Goal: Transaction & Acquisition: Purchase product/service

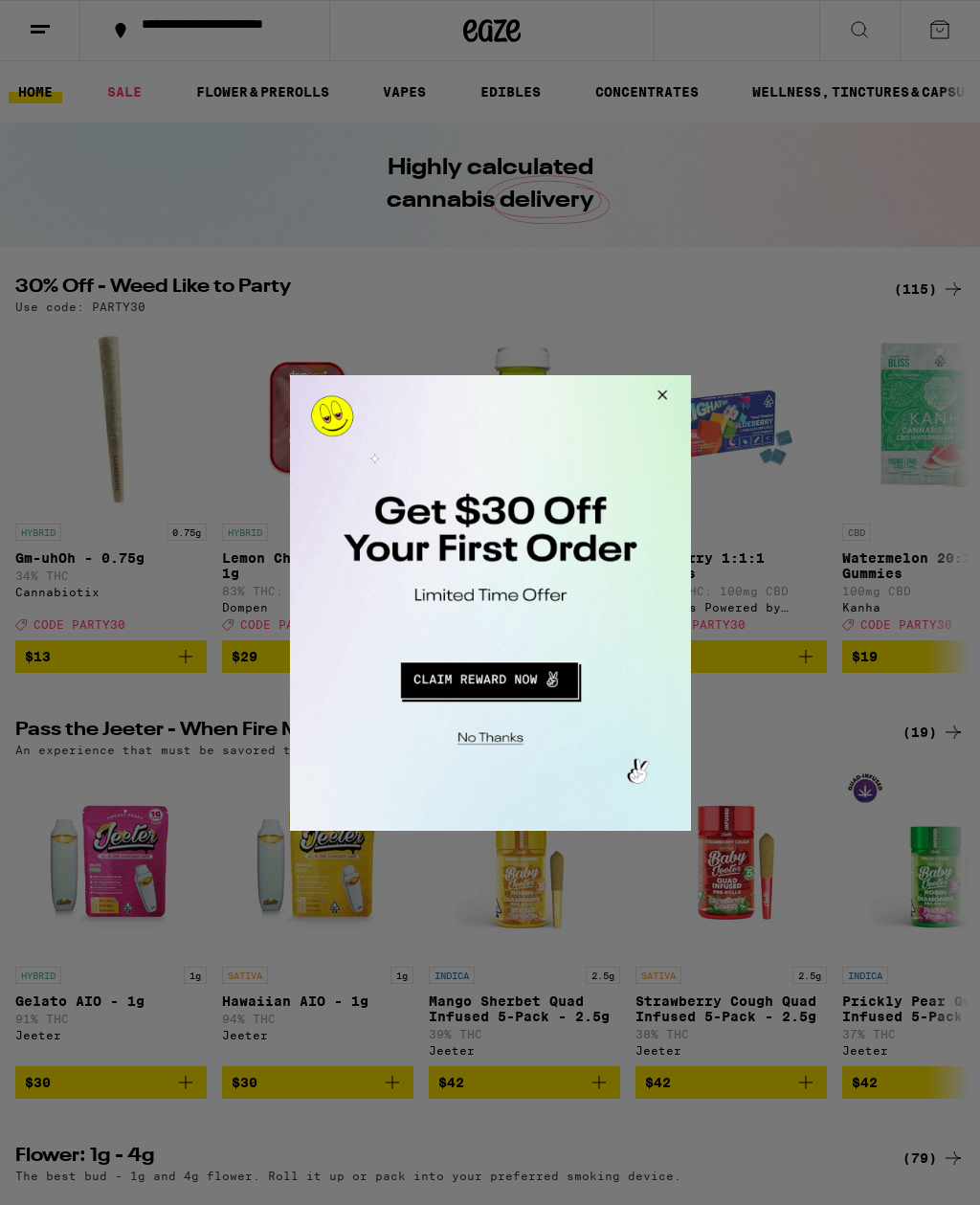
click at [526, 684] on button "Redirect to URL" at bounding box center [488, 676] width 333 height 46
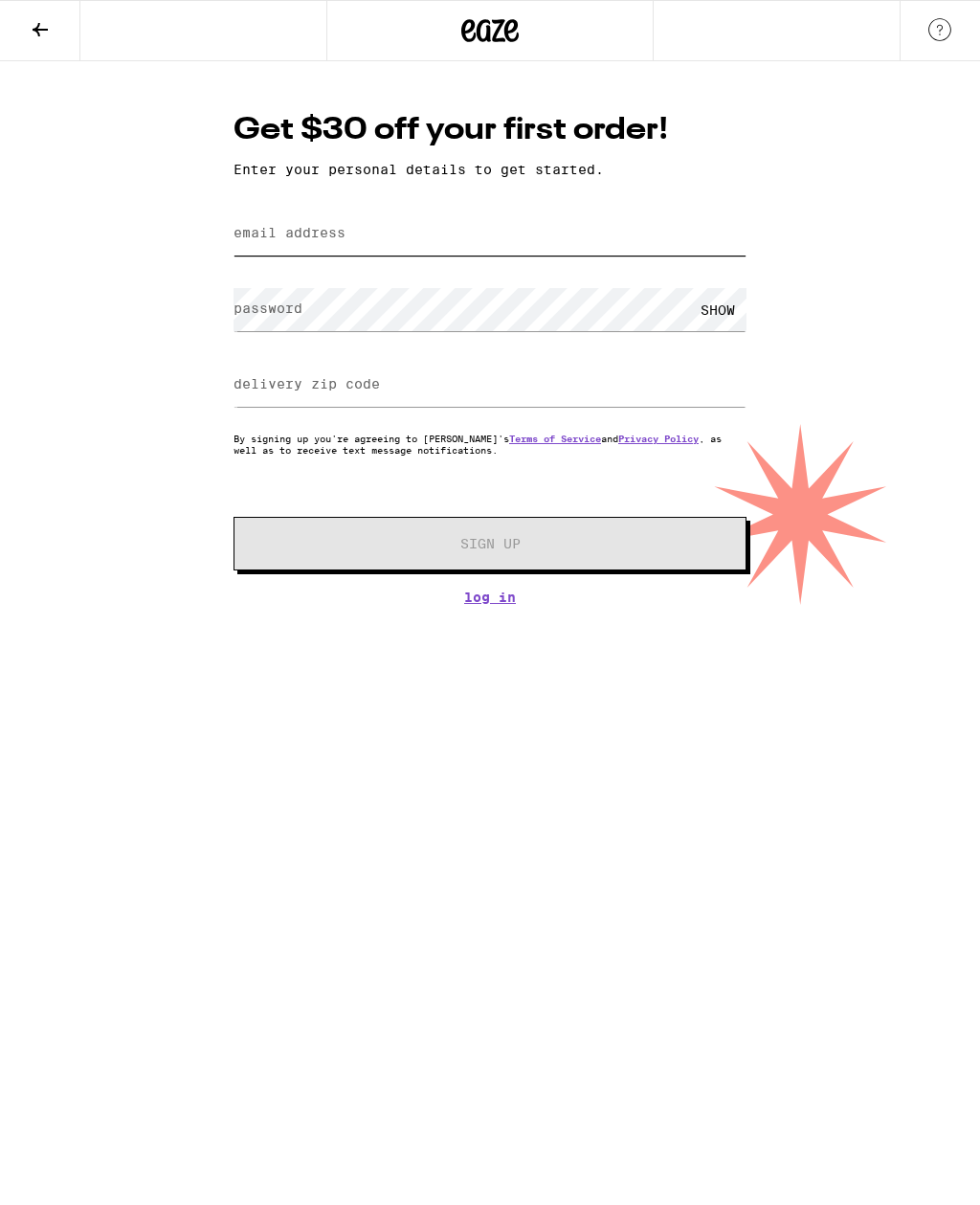
click at [488, 245] on input "email address" at bounding box center [490, 234] width 513 height 43
type input "[EMAIL_ADDRESS][DOMAIN_NAME]"
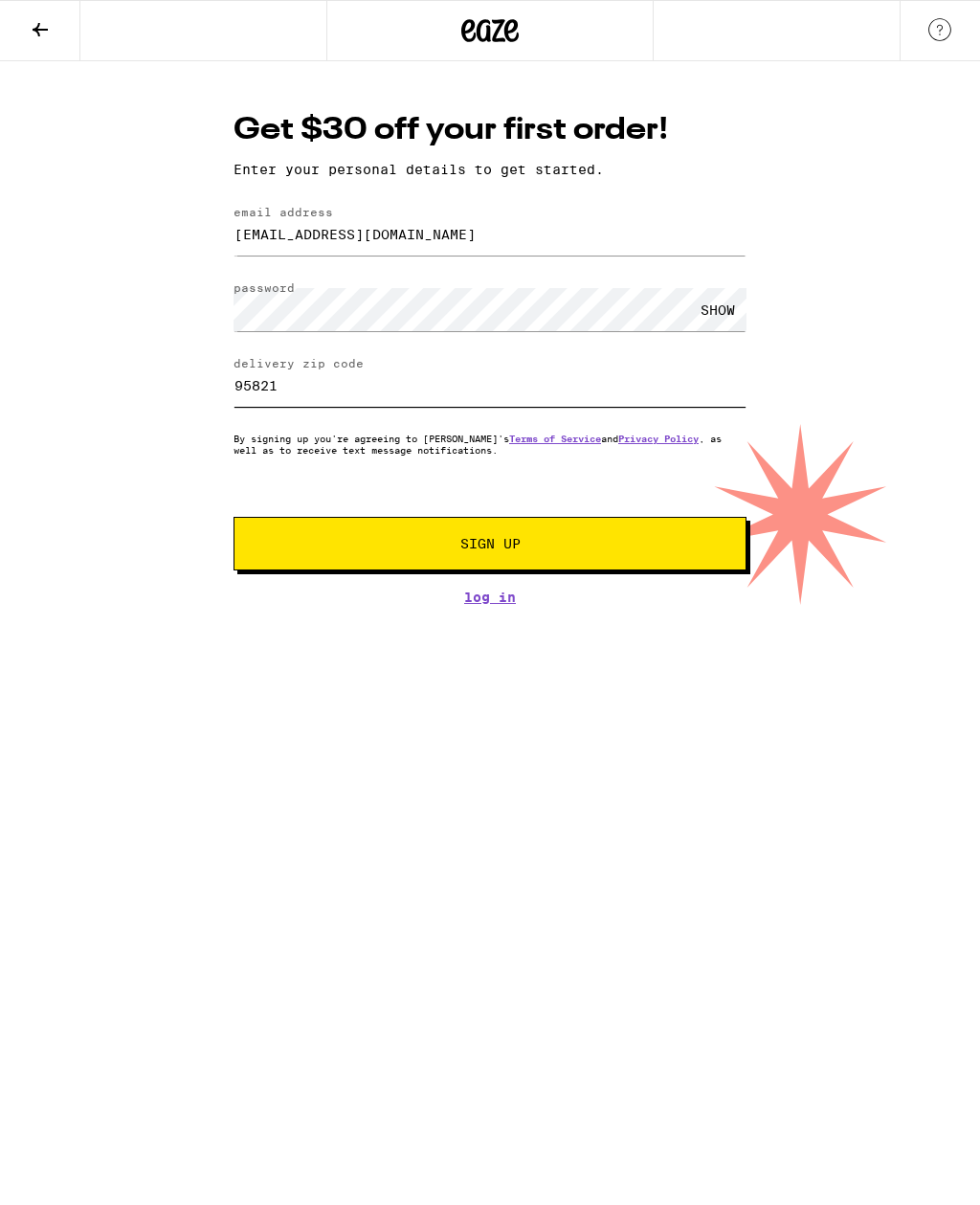
type input "95821"
click at [622, 563] on button "Sign Up" at bounding box center [490, 543] width 513 height 54
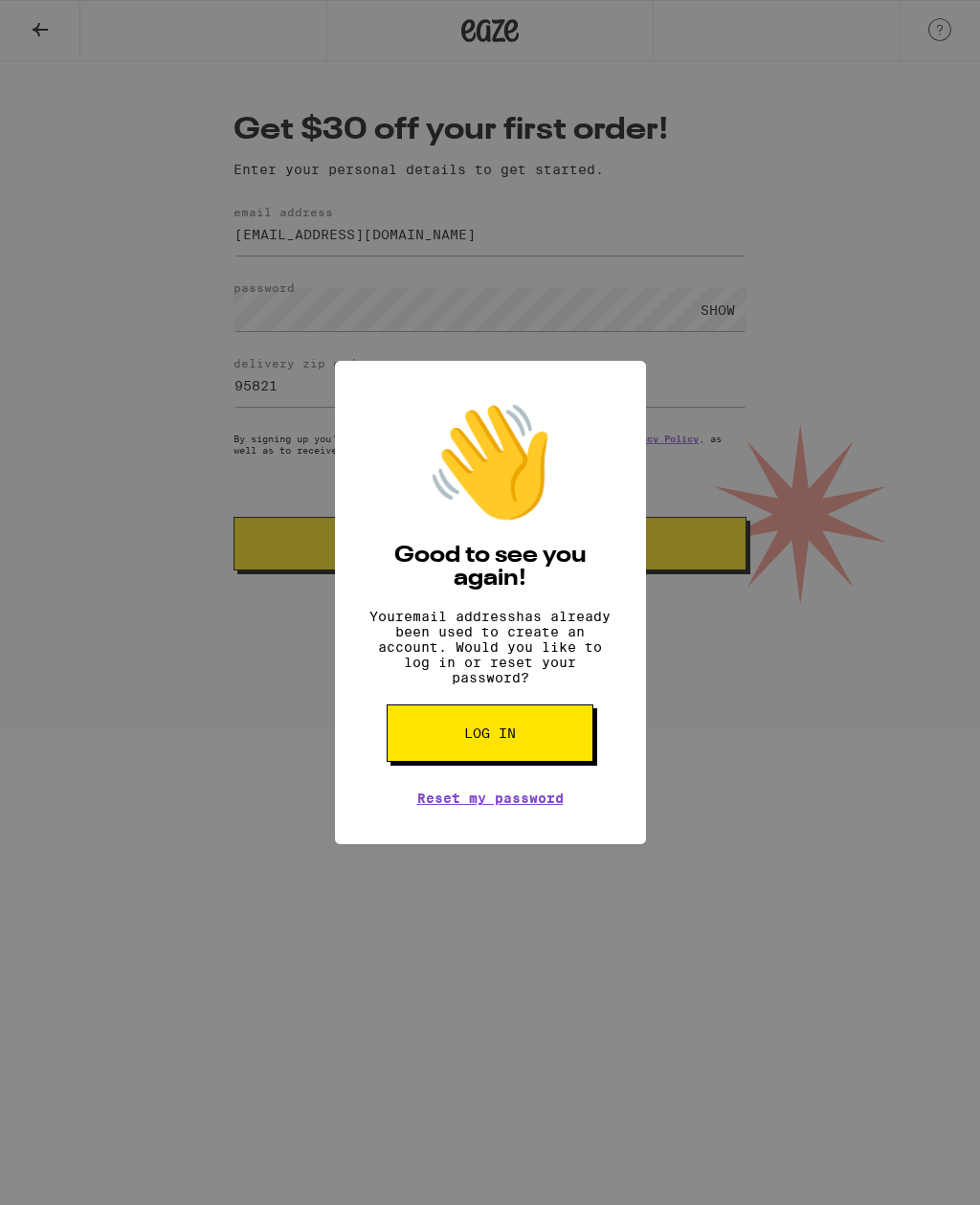
click at [553, 742] on button "Log in" at bounding box center [490, 733] width 207 height 58
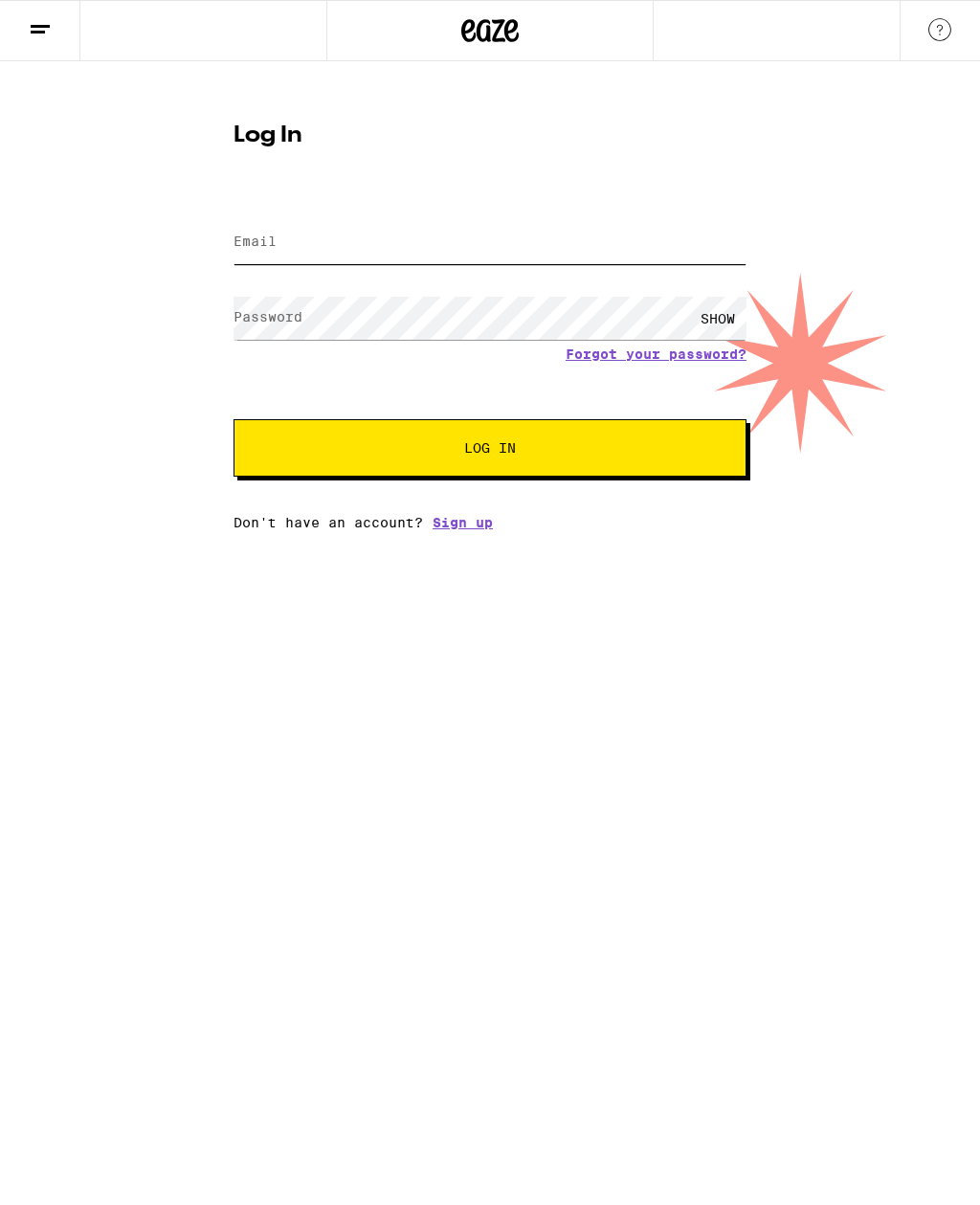
click at [548, 236] on input "Email" at bounding box center [490, 242] width 513 height 43
type input "[EMAIL_ADDRESS][DOMAIN_NAME]"
click at [490, 451] on button "Log In" at bounding box center [490, 448] width 513 height 58
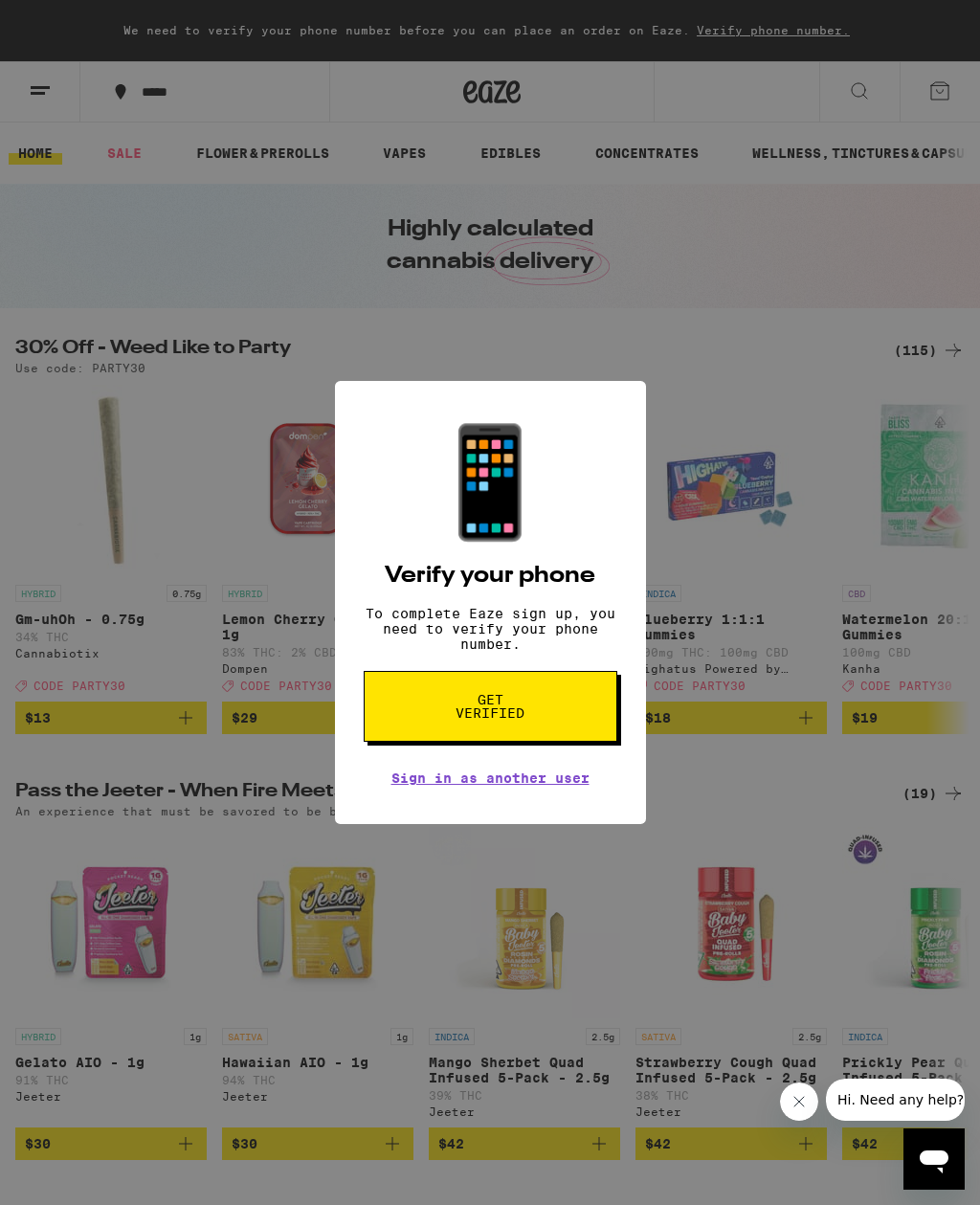
click at [591, 730] on button "Get verified" at bounding box center [490, 707] width 254 height 70
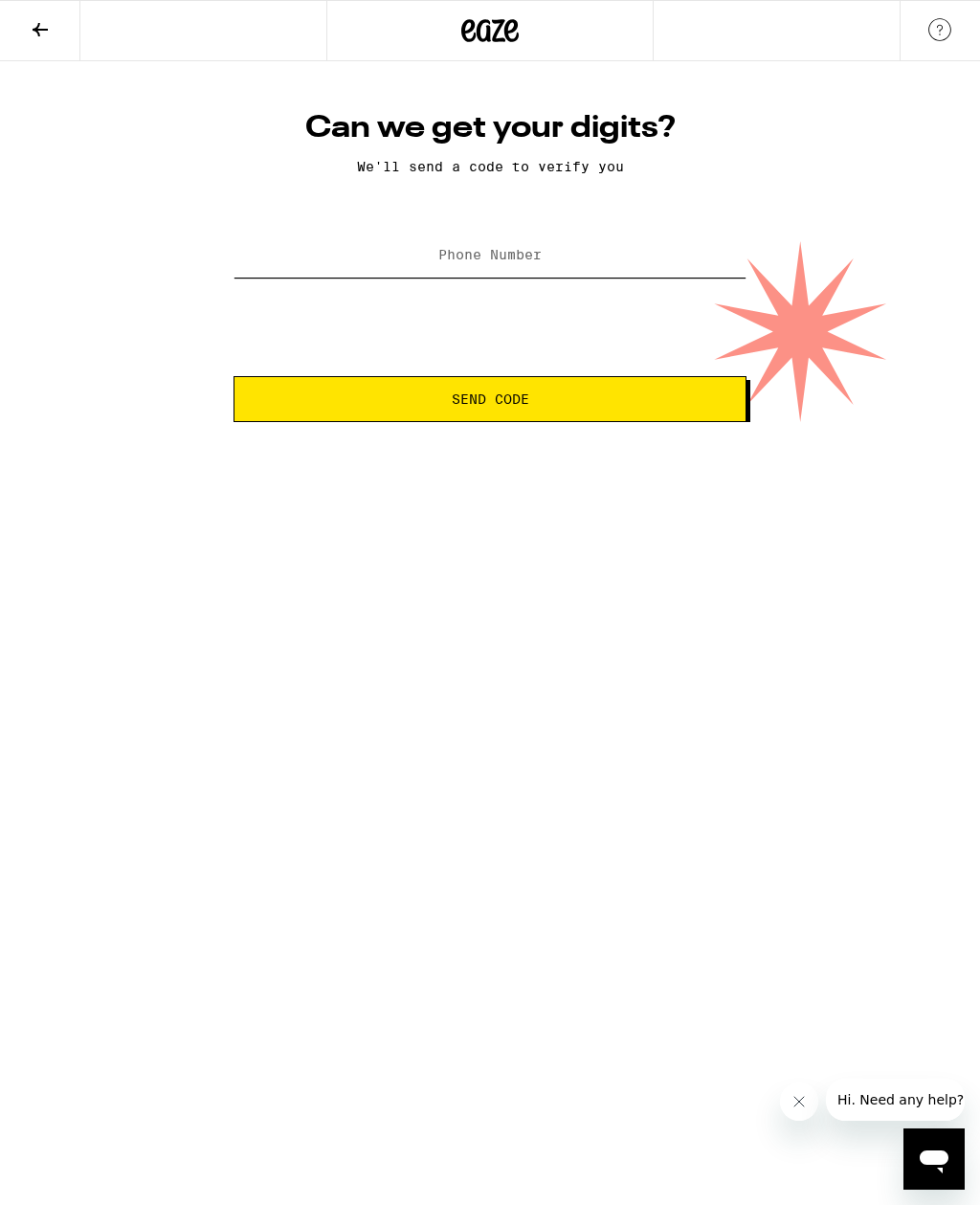
click at [627, 240] on input "Phone Number" at bounding box center [490, 256] width 513 height 43
type input "[PHONE_NUMBER]"
click at [556, 410] on button "Send Code" at bounding box center [490, 399] width 513 height 46
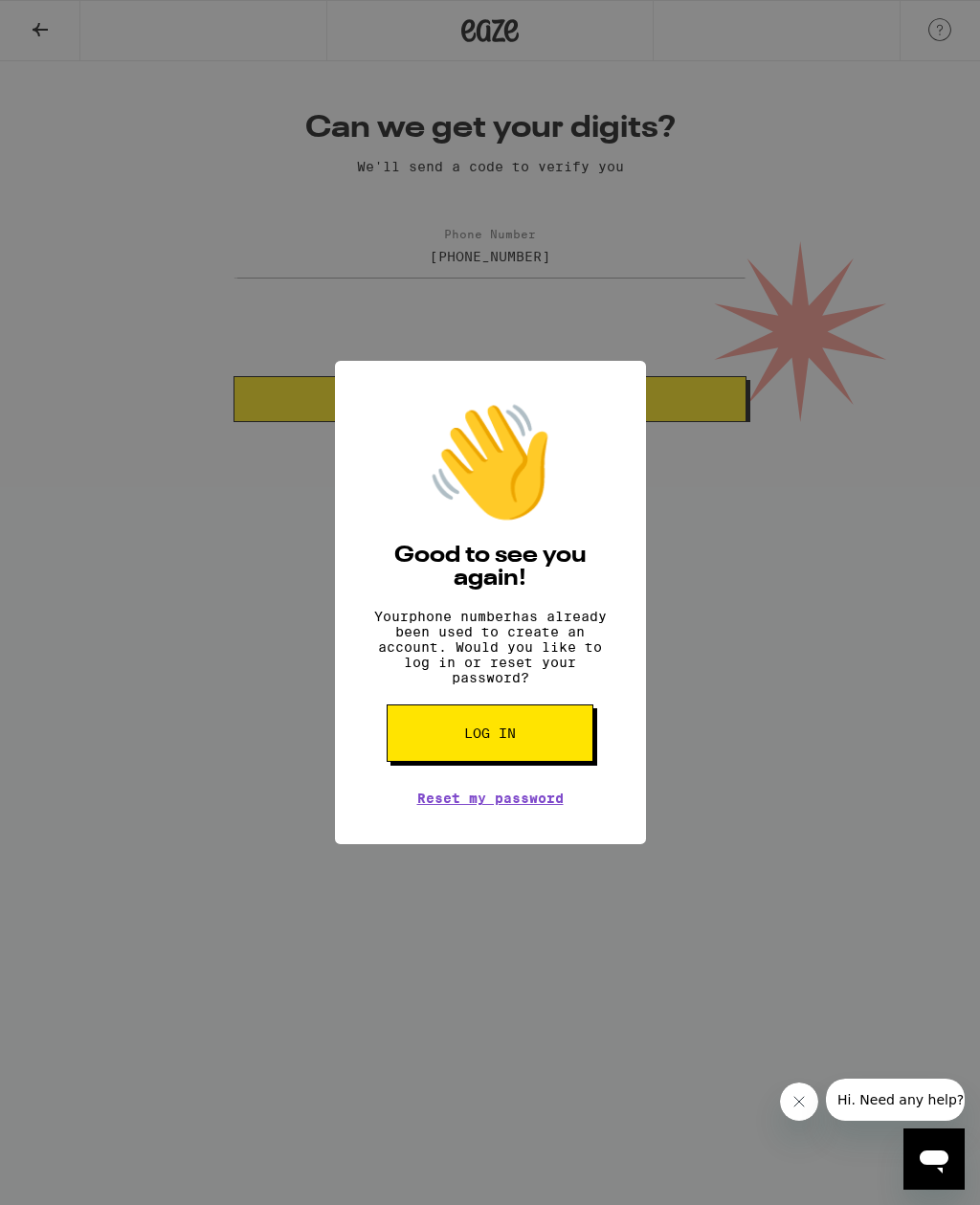
click at [568, 747] on button "Log in" at bounding box center [490, 733] width 207 height 58
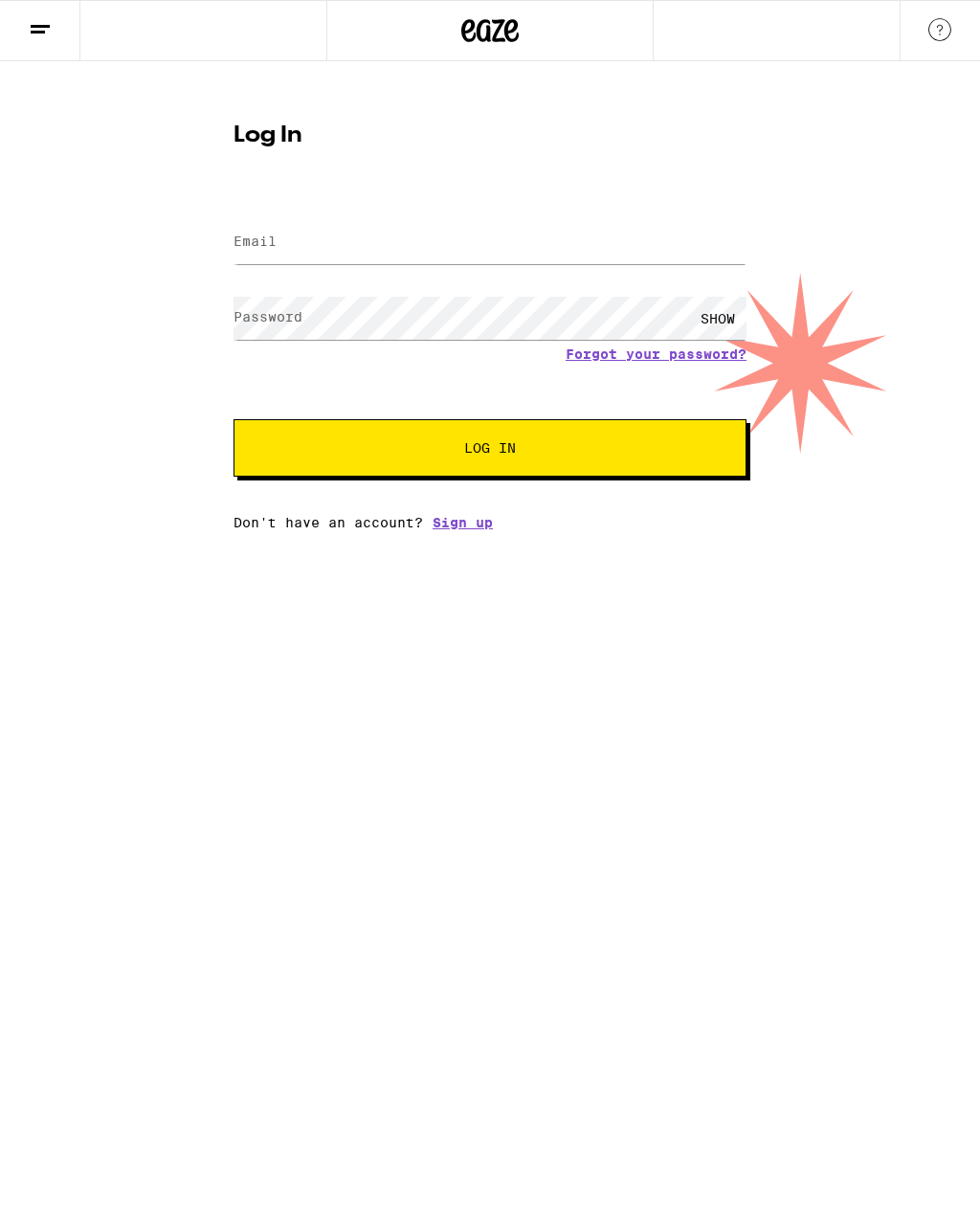
click at [538, 193] on div "Log In Email Email Password Password SHOW Forgot your password? Log In Don't ha…" at bounding box center [490, 320] width 551 height 421
click at [498, 239] on input "Email" at bounding box center [490, 242] width 513 height 43
type input "[EMAIL_ADDRESS][DOMAIN_NAME]"
click at [657, 454] on span "Log In" at bounding box center [490, 449] width 358 height 14
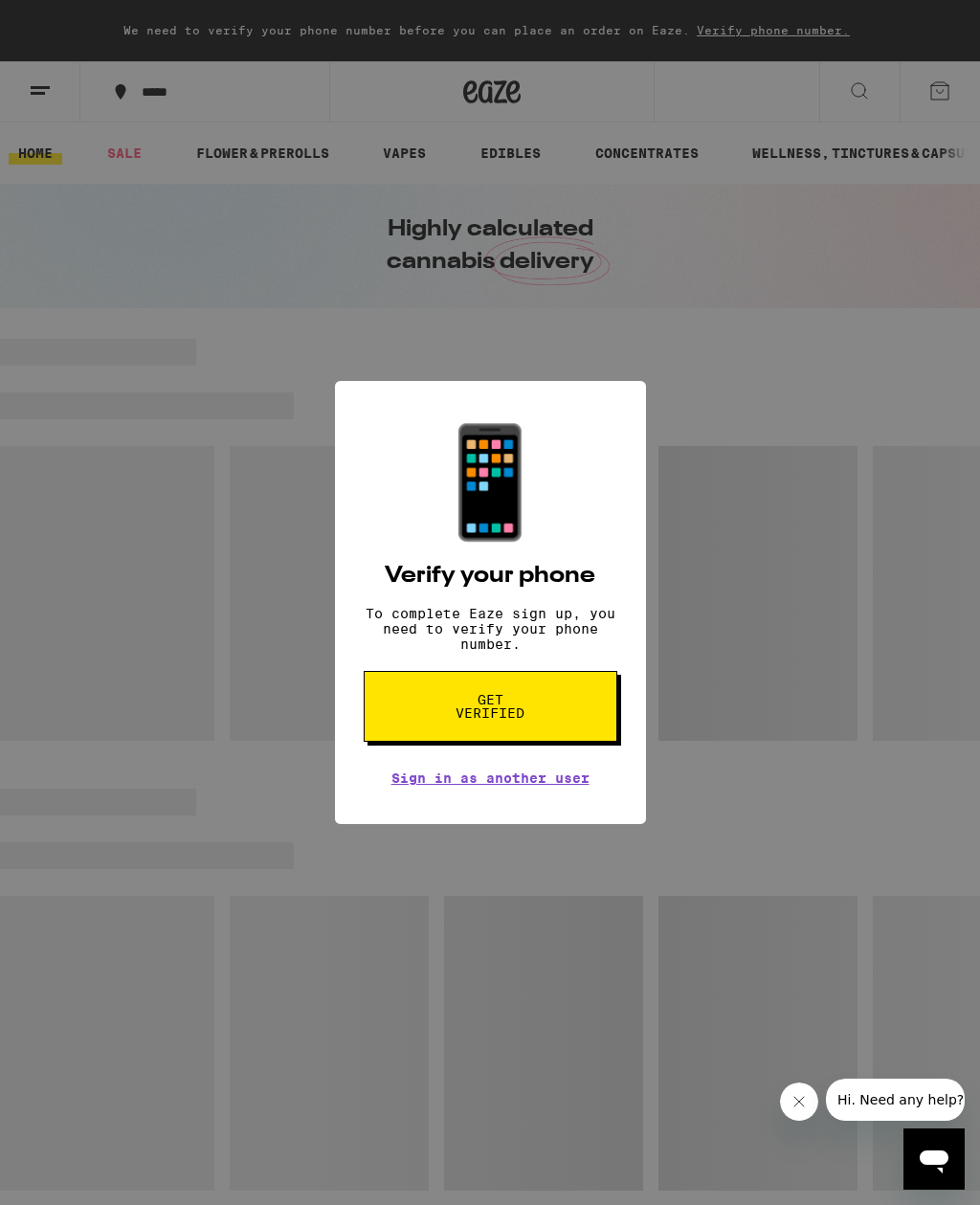
click at [464, 732] on button "Get verified" at bounding box center [490, 707] width 254 height 70
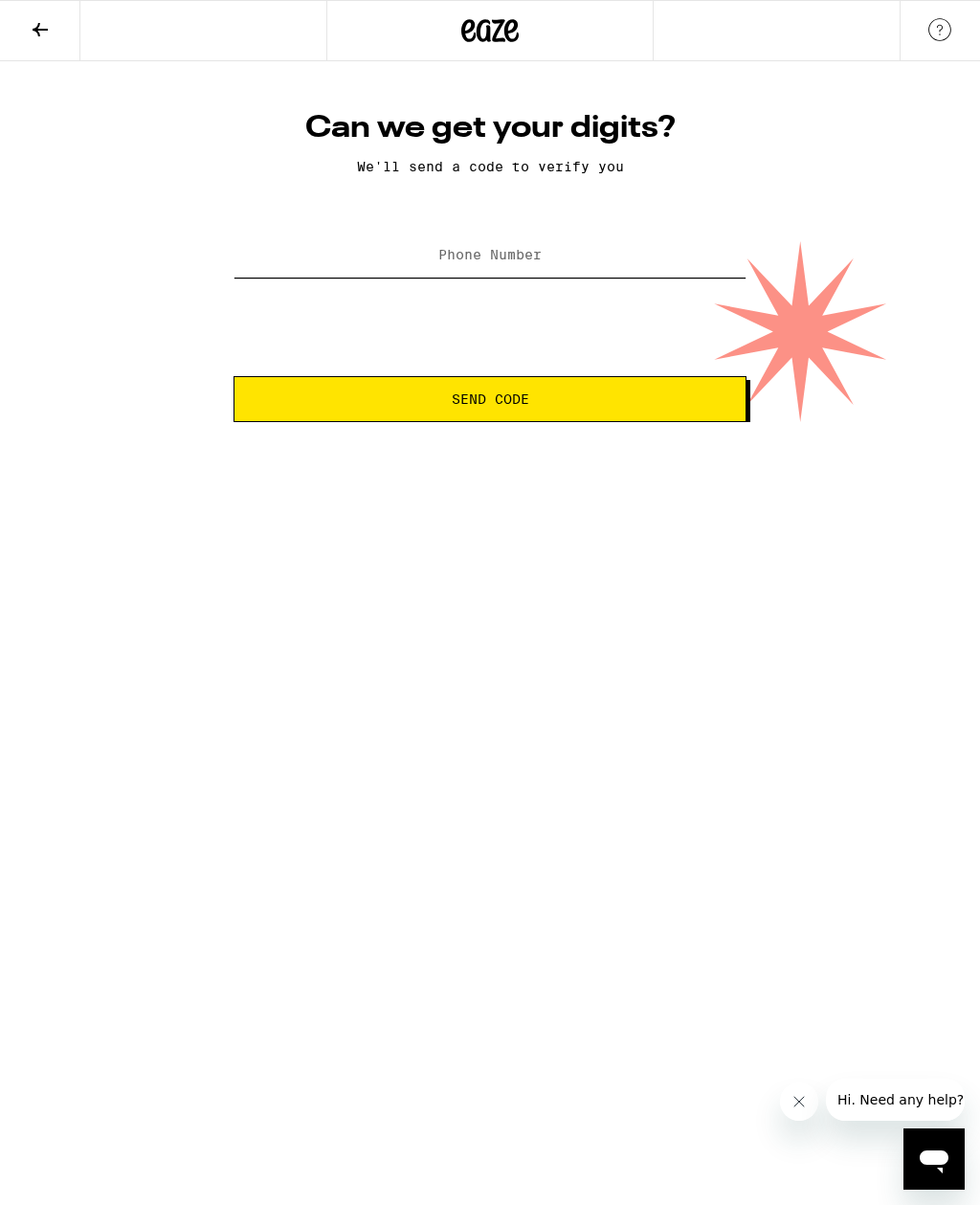
click at [476, 245] on input "Phone Number" at bounding box center [490, 256] width 513 height 43
type input "[PHONE_NUMBER]"
click at [412, 404] on span "Send Code" at bounding box center [490, 400] width 481 height 14
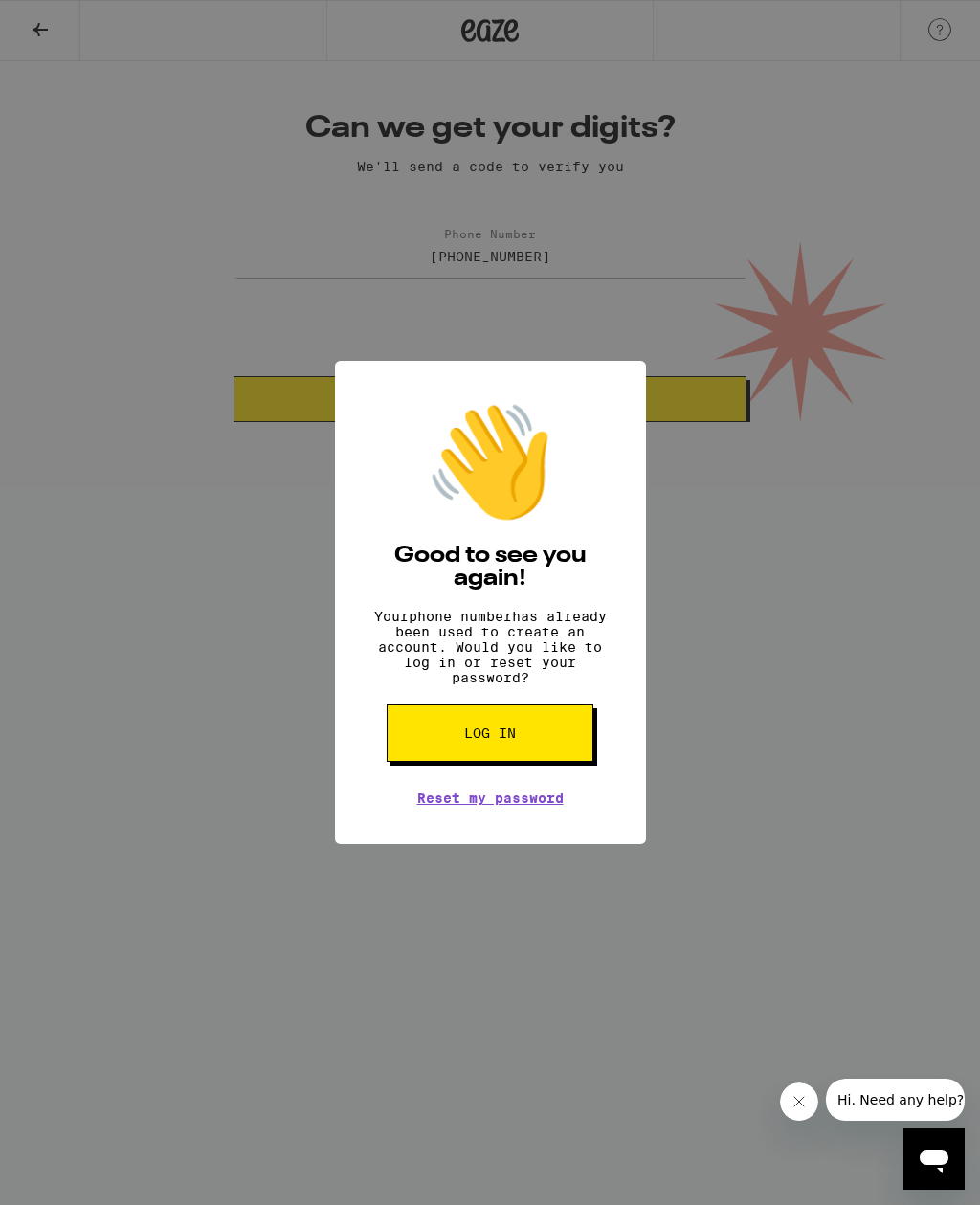
click at [791, 1102] on icon "Close message from company" at bounding box center [799, 1101] width 16 height 16
click at [536, 806] on link "Reset my password" at bounding box center [490, 798] width 147 height 16
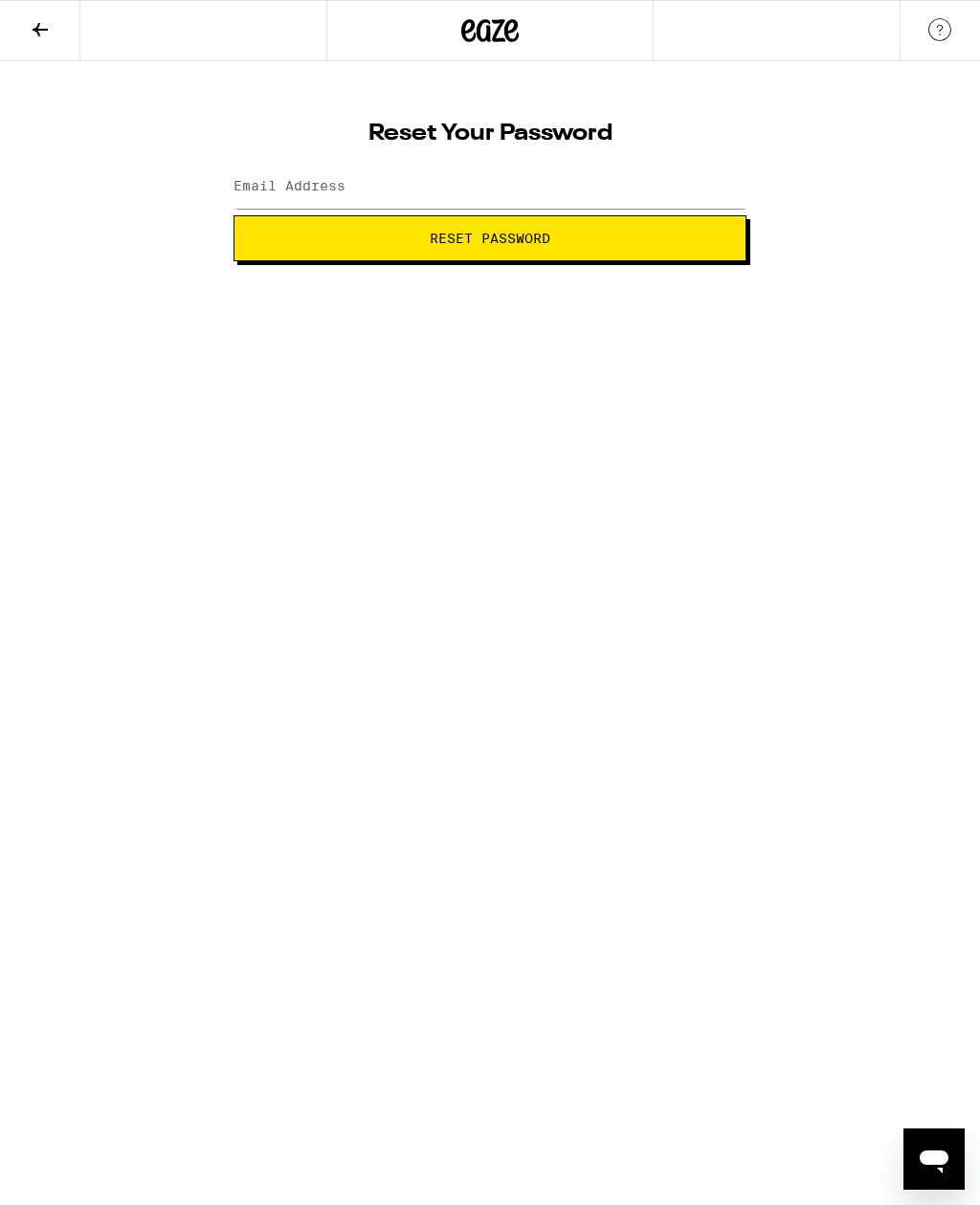
click at [505, 45] on icon at bounding box center [490, 30] width 58 height 34
